Goal: Task Accomplishment & Management: Manage account settings

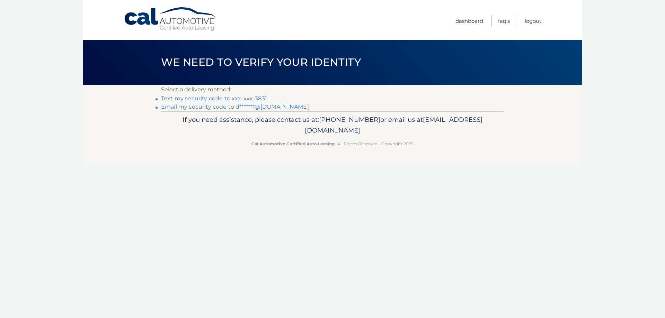
click at [244, 98] on link "Text my security code to xxx-xxx-3831" at bounding box center [214, 98] width 106 height 7
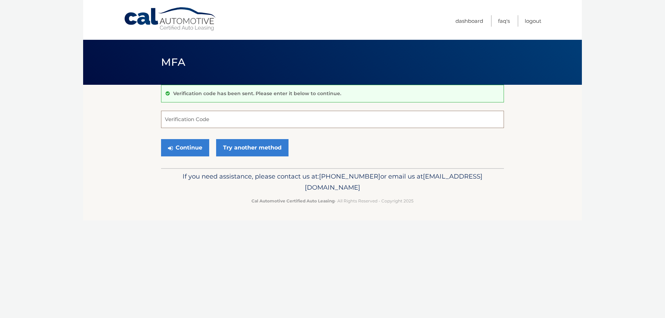
click at [220, 122] on input "Verification Code" at bounding box center [332, 119] width 343 height 17
type input "775192"
click at [171, 147] on icon "submit" at bounding box center [170, 148] width 5 height 6
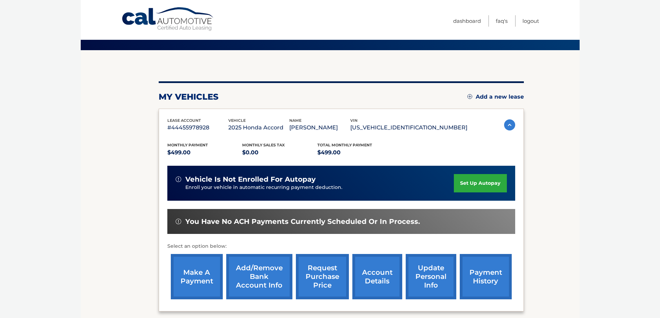
scroll to position [69, 0]
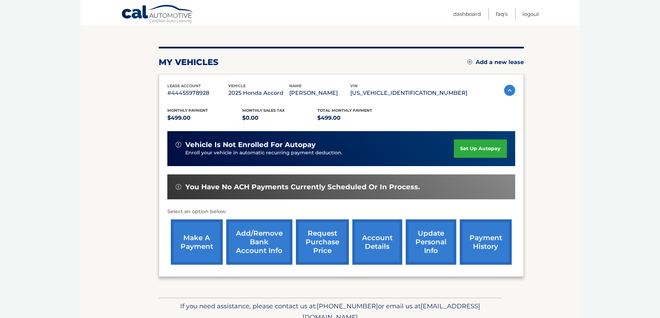
click at [194, 238] on link "make a payment" at bounding box center [197, 242] width 52 height 45
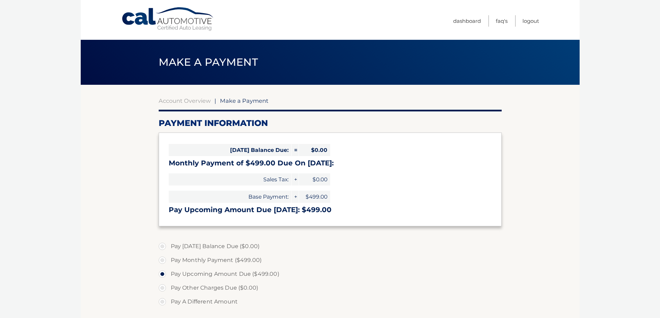
select select "MGMyNTllYTUtOGExOC00OWJiLThmMWEtZWE2MzNhYmFjZWVl"
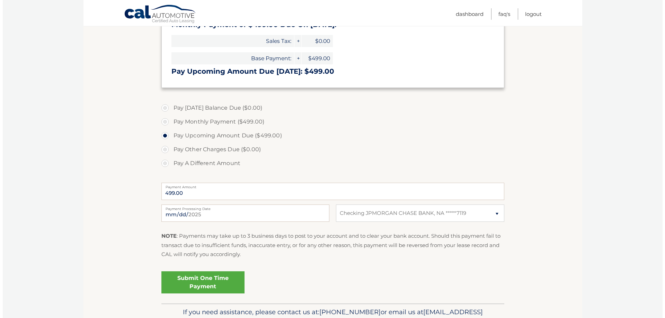
scroll to position [173, 0]
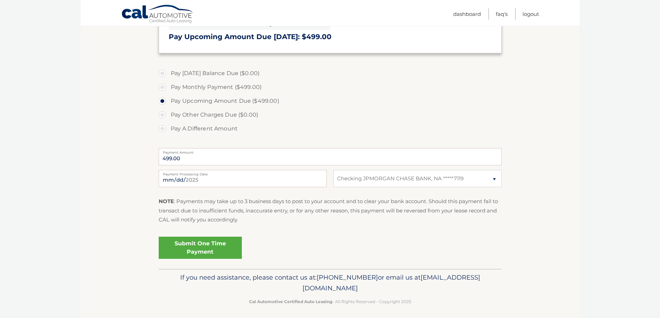
click at [201, 247] on link "Submit One Time Payment" at bounding box center [200, 248] width 83 height 22
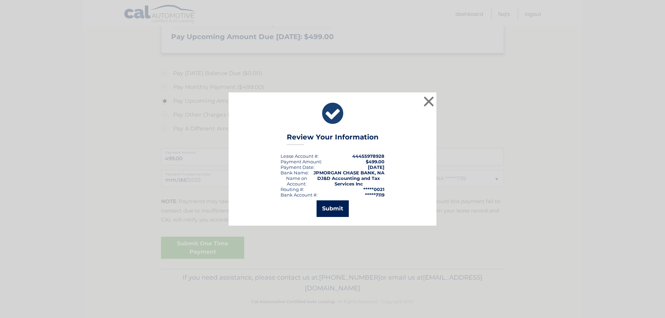
click at [337, 206] on button "Submit" at bounding box center [333, 209] width 32 height 17
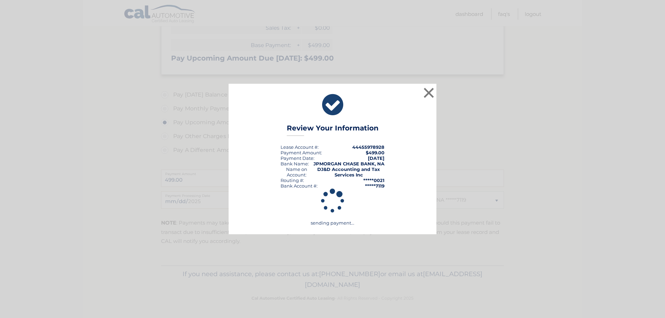
scroll to position [152, 0]
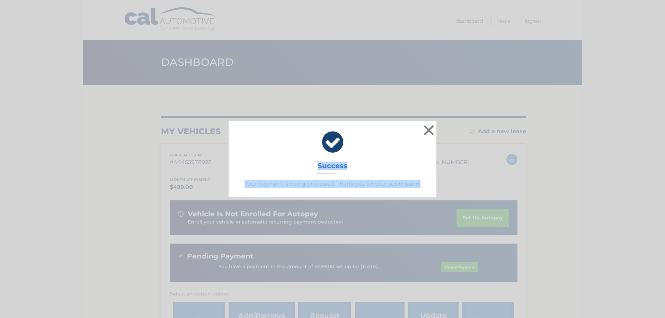
drag, startPoint x: 425, startPoint y: 186, endPoint x: 245, endPoint y: 135, distance: 187.0
click at [242, 138] on div "× Success Your payment is being processed. Thank you for your submission." at bounding box center [333, 159] width 208 height 76
click at [548, 171] on div "× Success Your payment is being processed. Thank you for your submission." at bounding box center [333, 159] width 660 height 76
